Goal: Navigation & Orientation: Find specific page/section

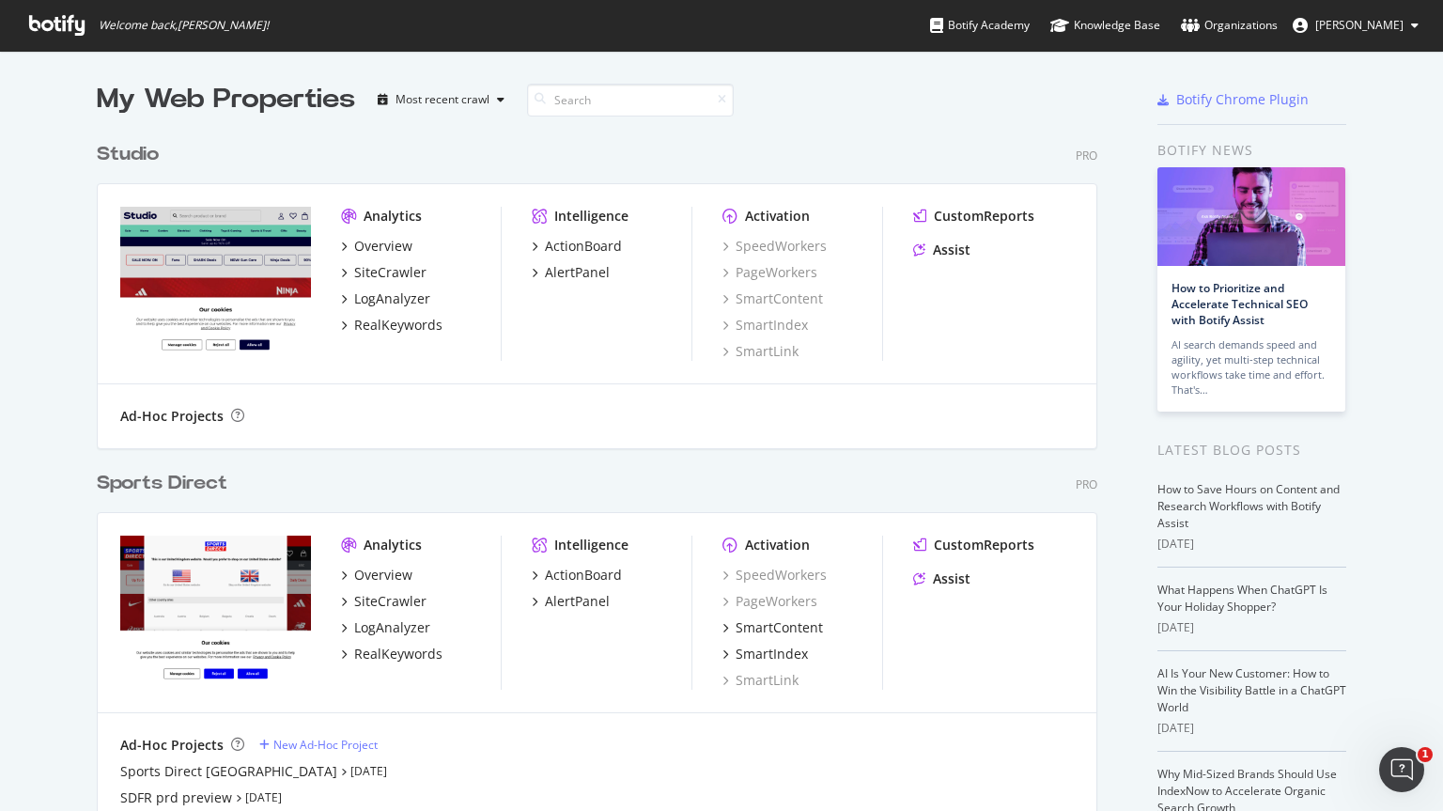
click at [157, 485] on div "Sports Direct" at bounding box center [162, 483] width 131 height 27
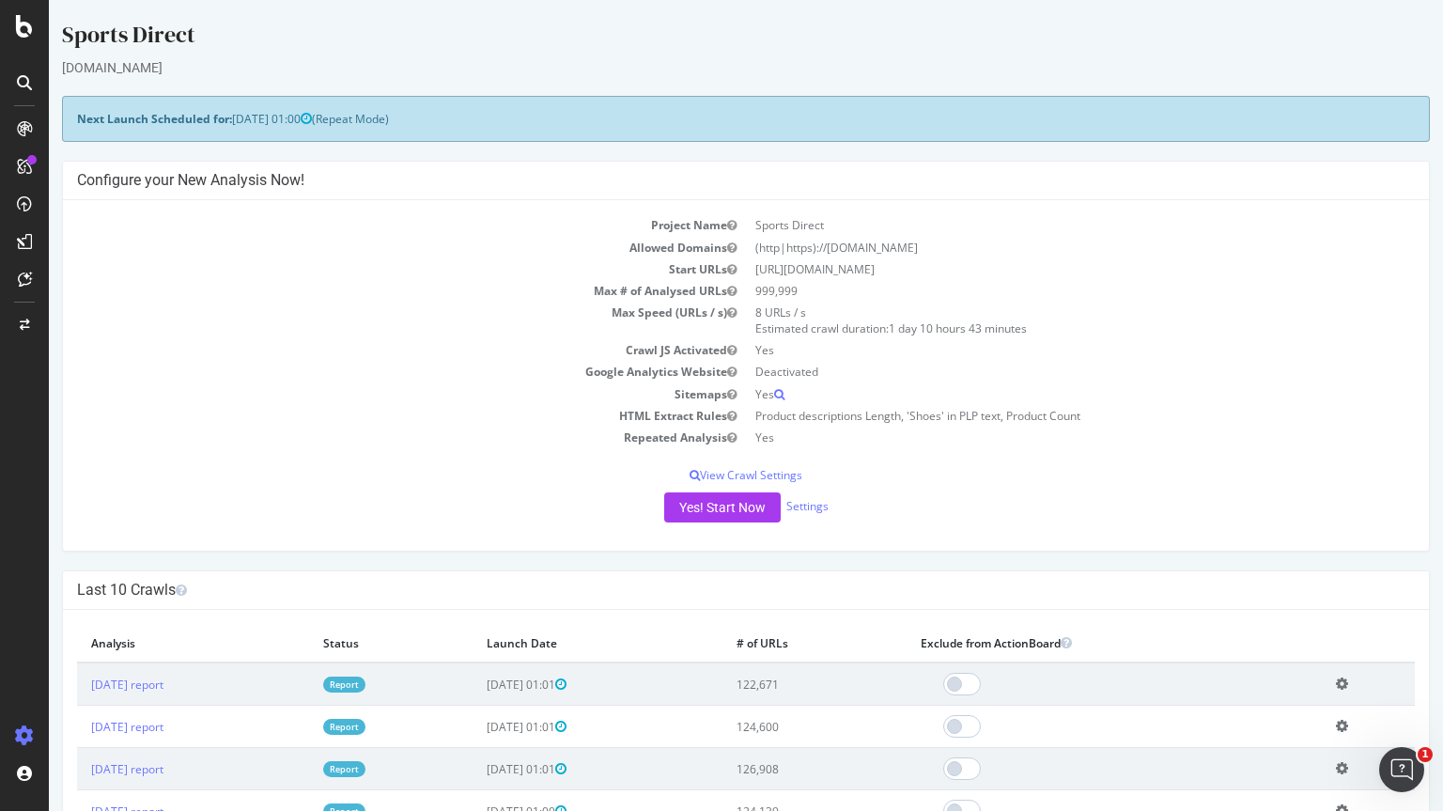
click at [19, 82] on icon at bounding box center [24, 82] width 15 height 15
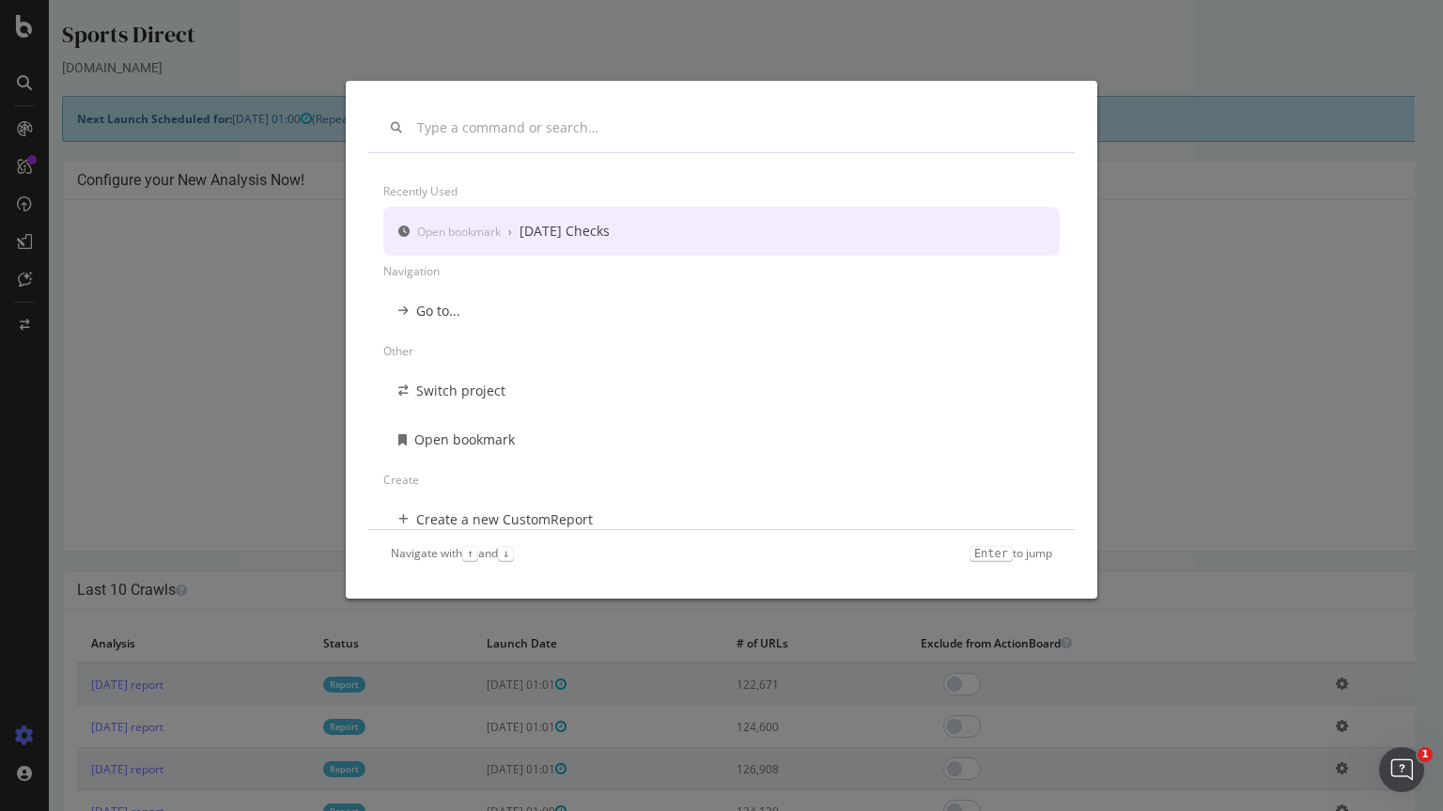
click at [520, 236] on div "Open bookmark › [DATE] Checks" at bounding box center [513, 231] width 193 height 19
